Goal: Navigation & Orientation: Find specific page/section

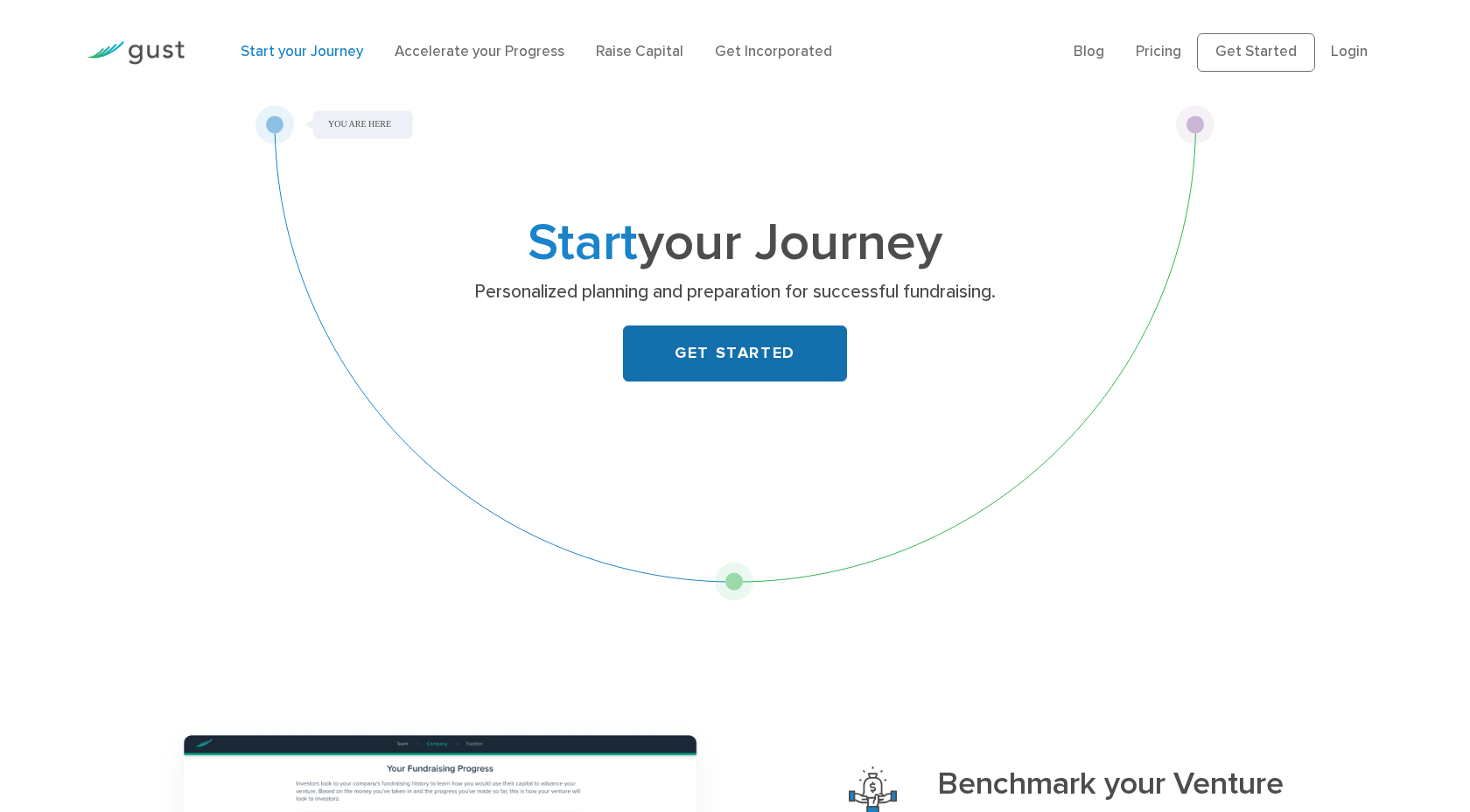
click at [678, 359] on link "GET STARTED" at bounding box center [735, 353] width 224 height 56
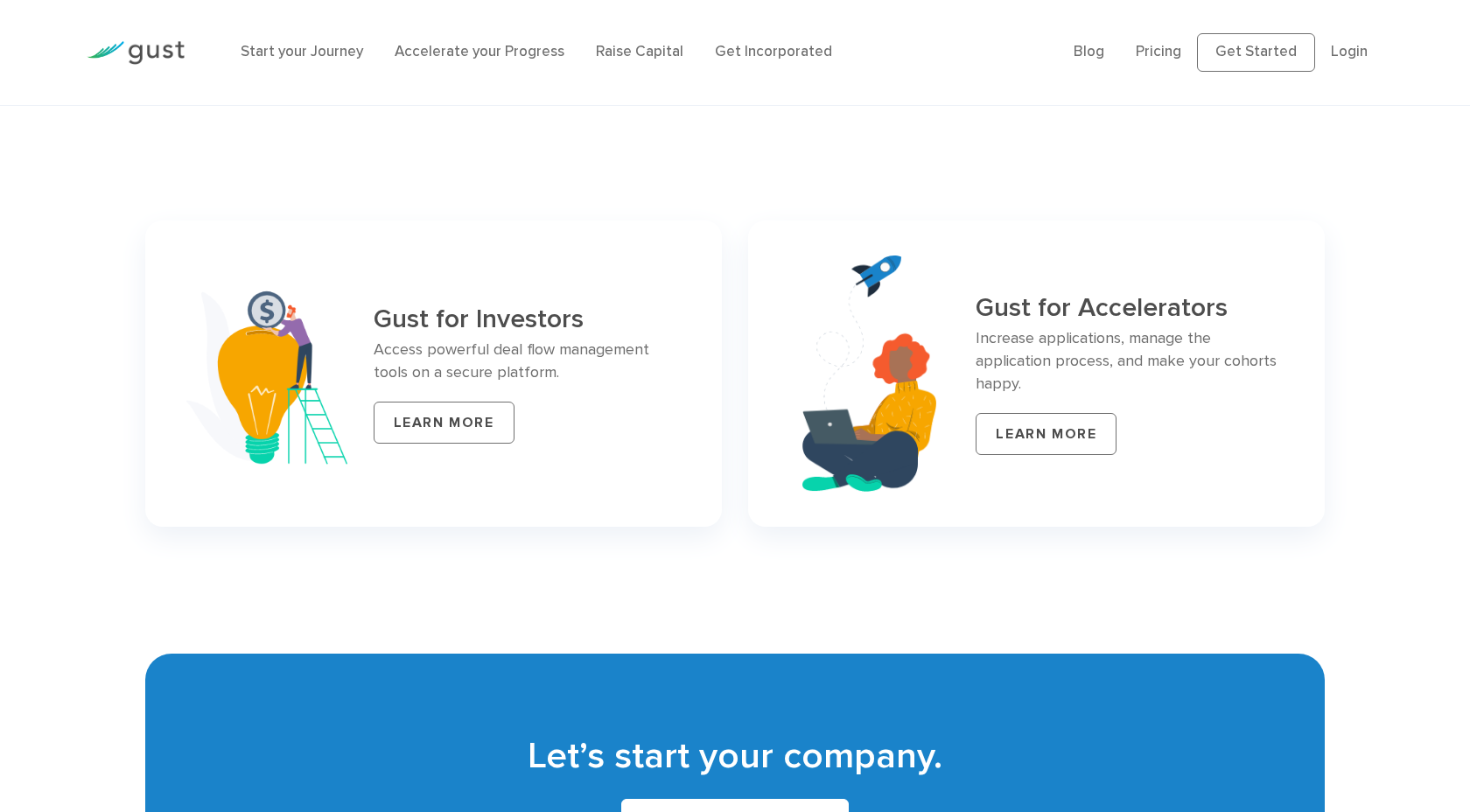
scroll to position [7170, 0]
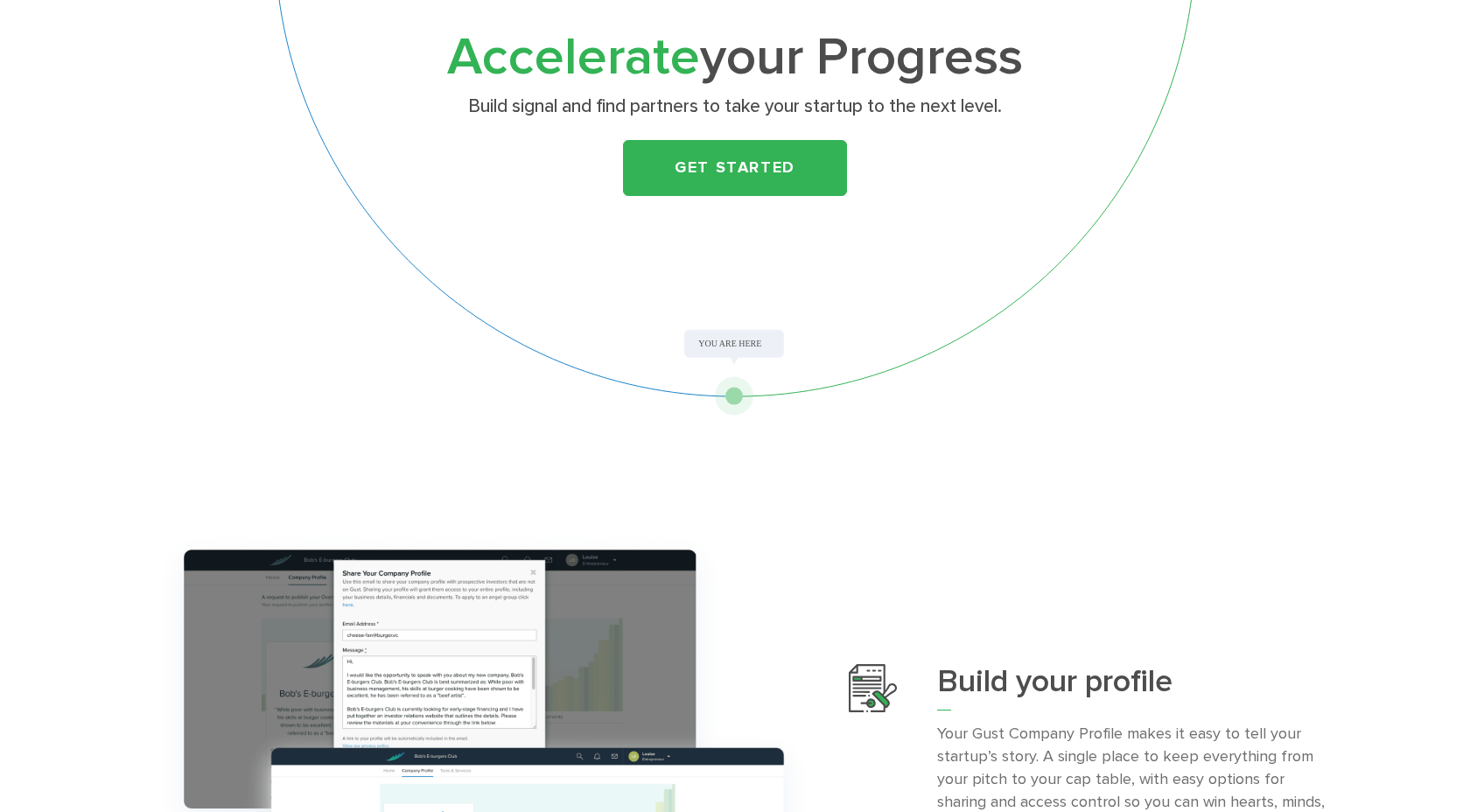
scroll to position [384, 0]
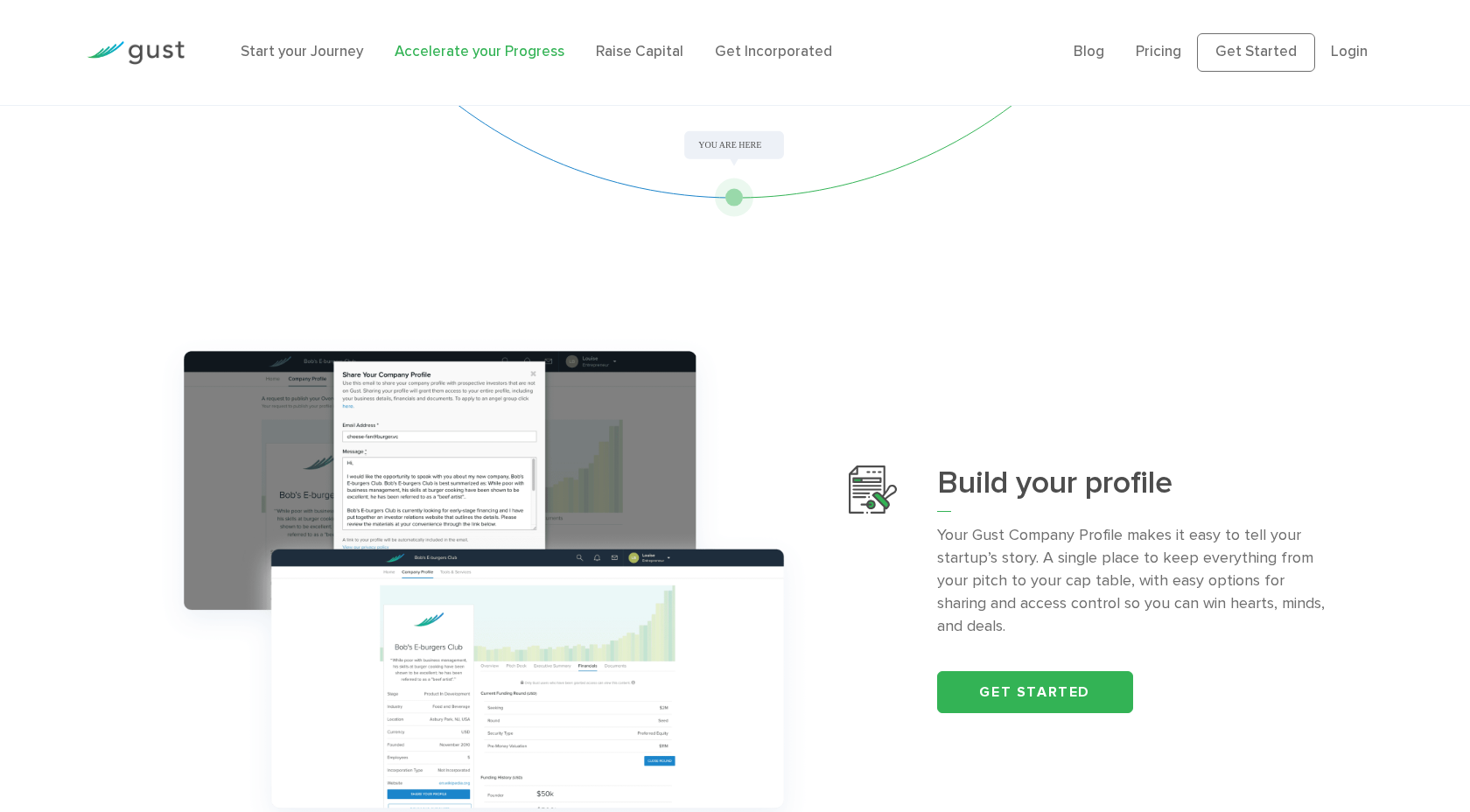
click at [327, 41] on li "Start your Journey" at bounding box center [302, 53] width 123 height 23
click at [327, 55] on link "Start your Journey" at bounding box center [302, 52] width 123 height 17
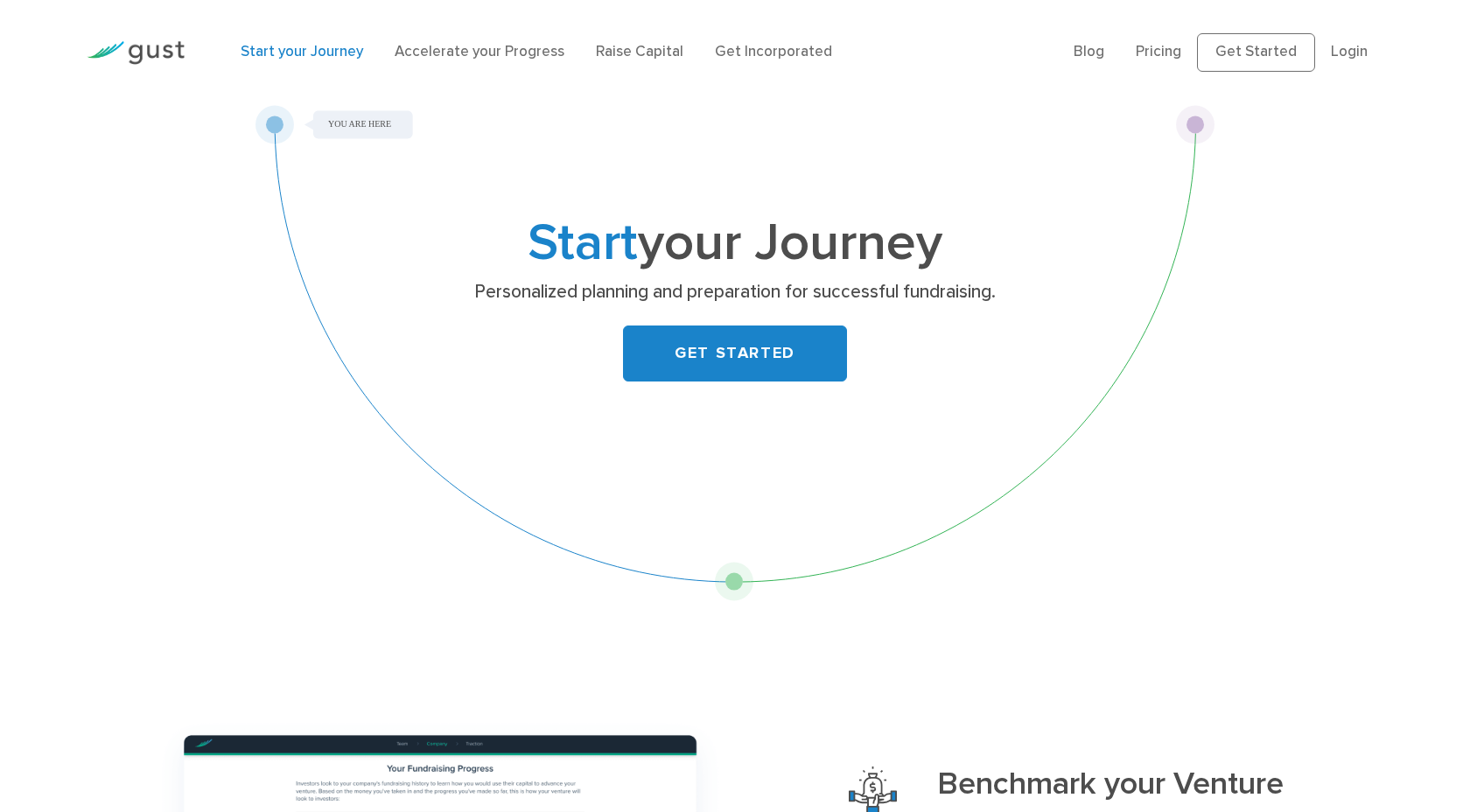
scroll to position [408, 0]
